Goal: Task Accomplishment & Management: Manage account settings

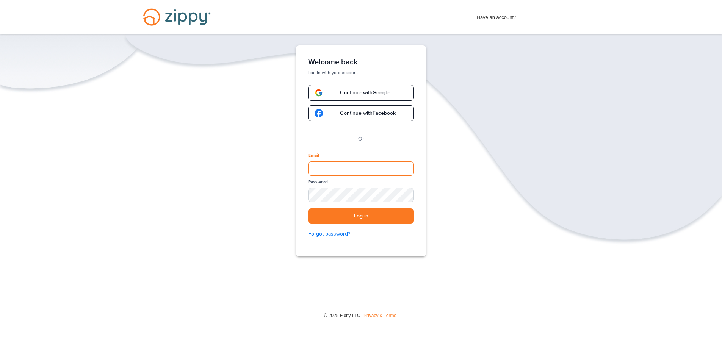
click at [346, 168] on input "Email" at bounding box center [361, 168] width 106 height 14
type input "**********"
click at [358, 215] on button "Log in" at bounding box center [361, 216] width 106 height 16
